Goal: Task Accomplishment & Management: Use online tool/utility

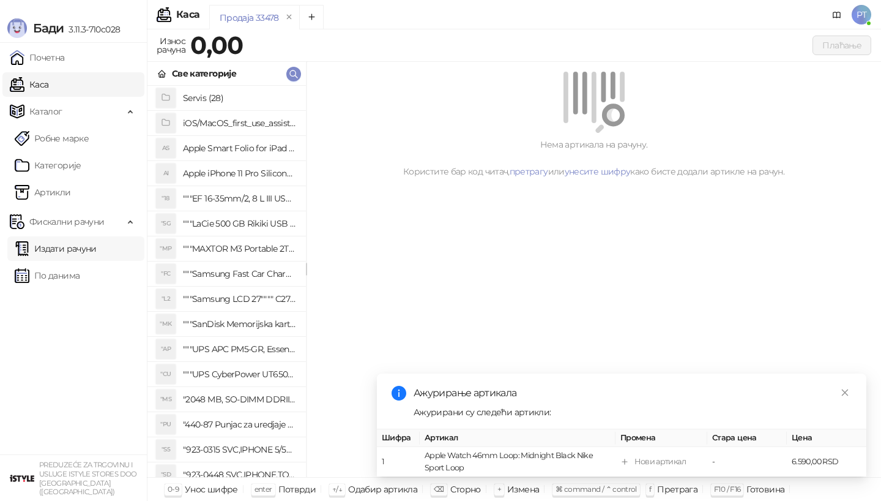
click at [73, 245] on link "Издати рачуни" at bounding box center [56, 248] width 82 height 24
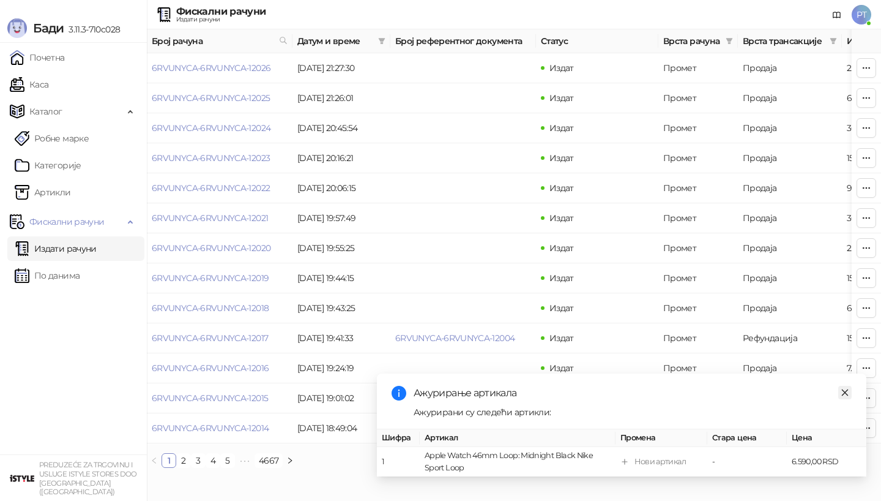
click at [848, 393] on icon "close" at bounding box center [845, 392] width 9 height 9
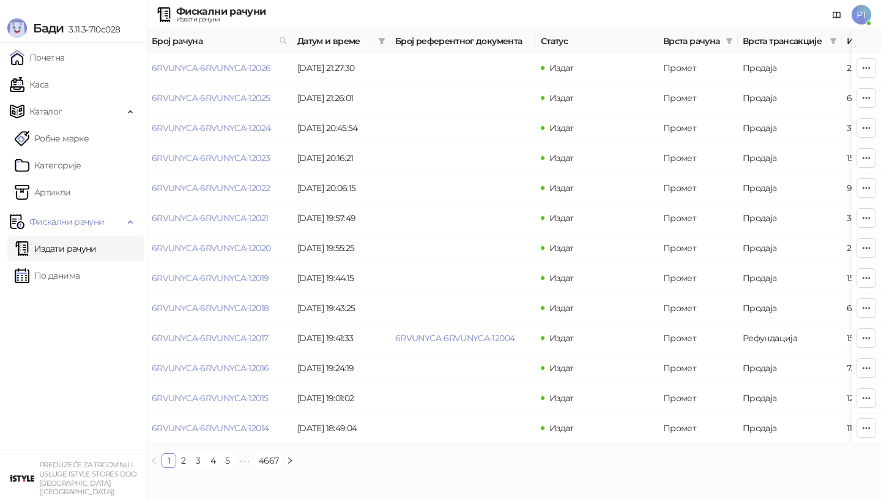
click at [373, 40] on div "Датум и време" at bounding box center [341, 40] width 88 height 13
click at [381, 40] on icon "filter" at bounding box center [382, 41] width 7 height 6
click at [267, 67] on input at bounding box center [267, 67] width 51 height 13
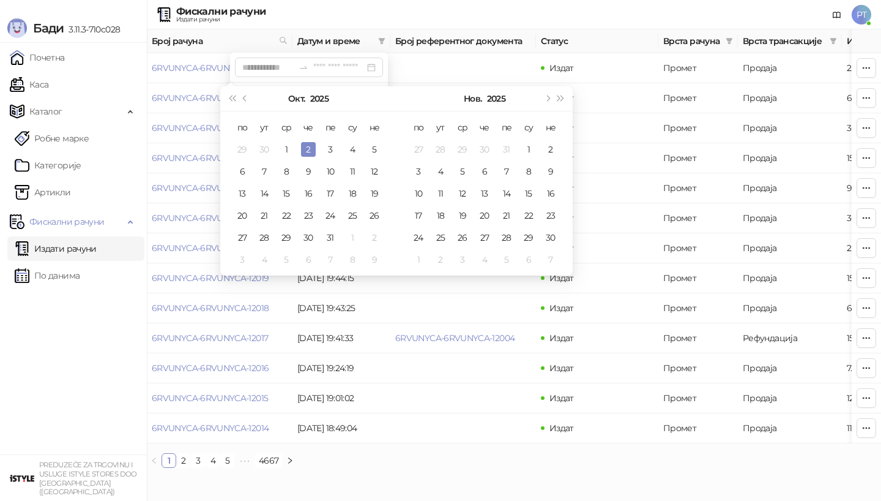
type input "**********"
click at [248, 102] on button "Претходни месец (PageUp)" at bounding box center [245, 98] width 13 height 24
type input "**********"
click at [334, 195] on div "19" at bounding box center [330, 193] width 15 height 15
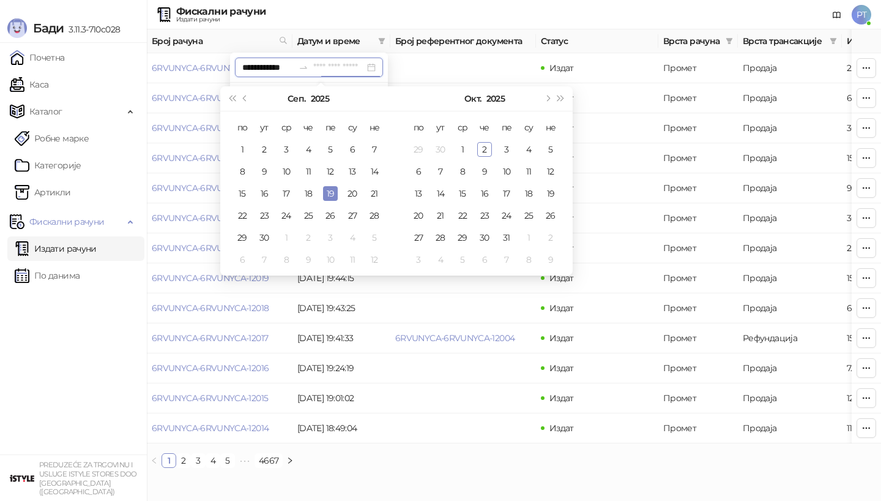
type input "**********"
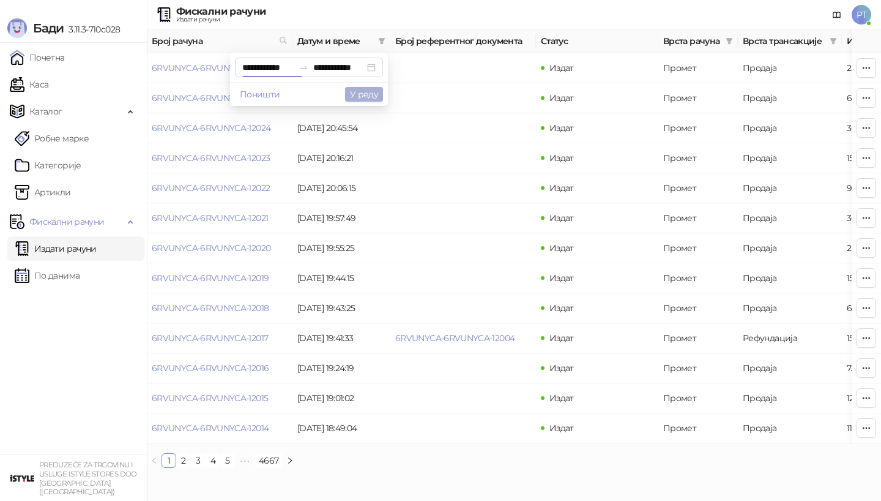
click at [365, 94] on button "У реду" at bounding box center [364, 94] width 38 height 15
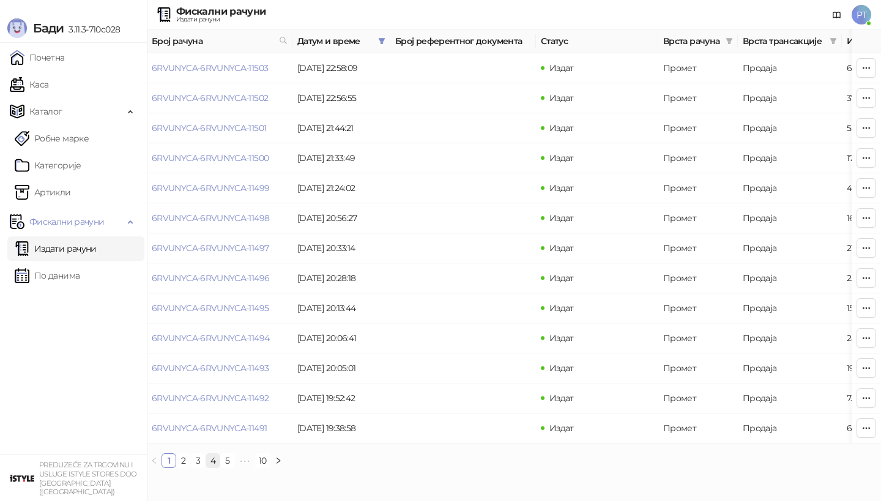
click at [212, 463] on link "4" at bounding box center [212, 459] width 13 height 13
click at [246, 464] on link "6" at bounding box center [242, 459] width 13 height 13
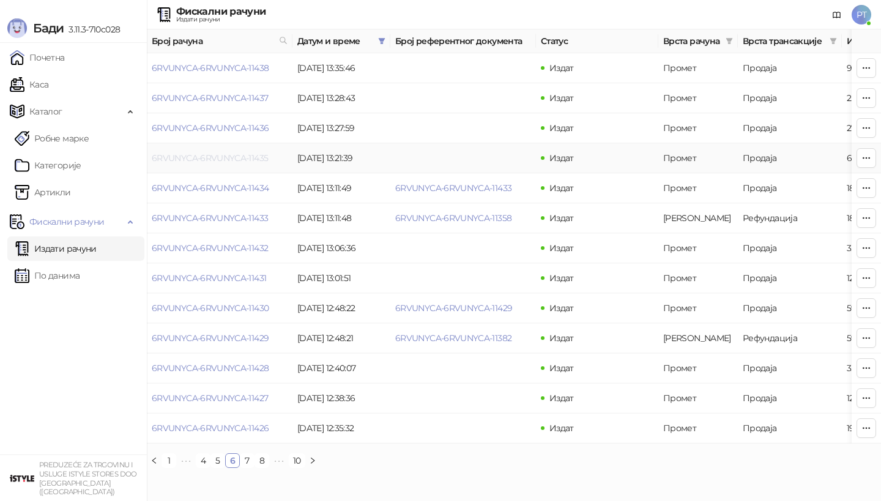
click at [245, 157] on link "6RVUNYCA-6RVUNYCA-11435" at bounding box center [210, 157] width 116 height 11
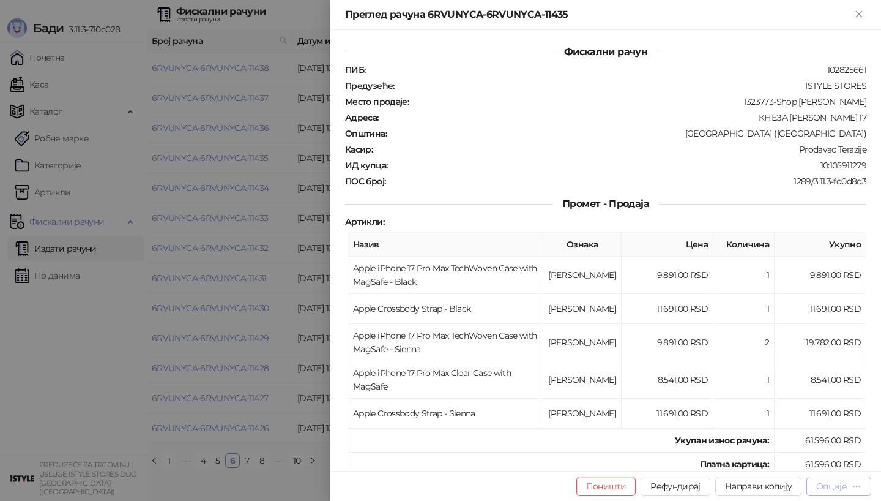
click at [823, 479] on button "Опције" at bounding box center [839, 486] width 65 height 20
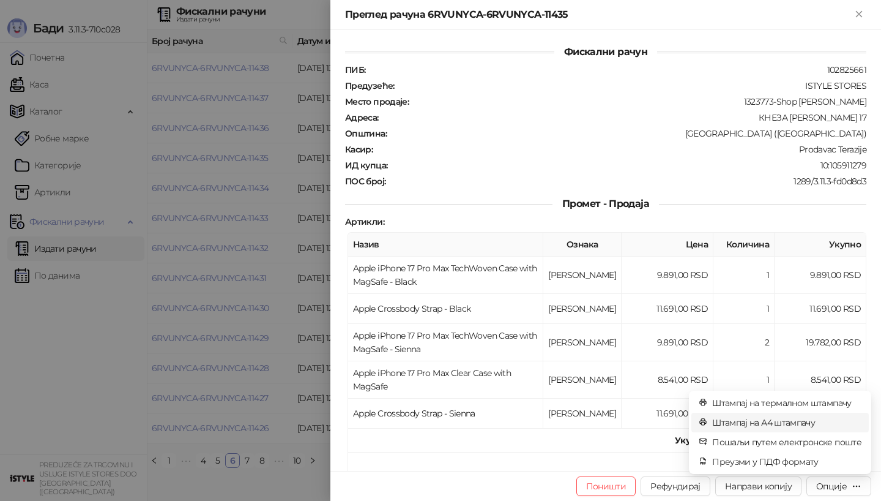
click at [797, 420] on span "Штампај на А4 штампачу" at bounding box center [786, 422] width 149 height 13
